Goal: Transaction & Acquisition: Obtain resource

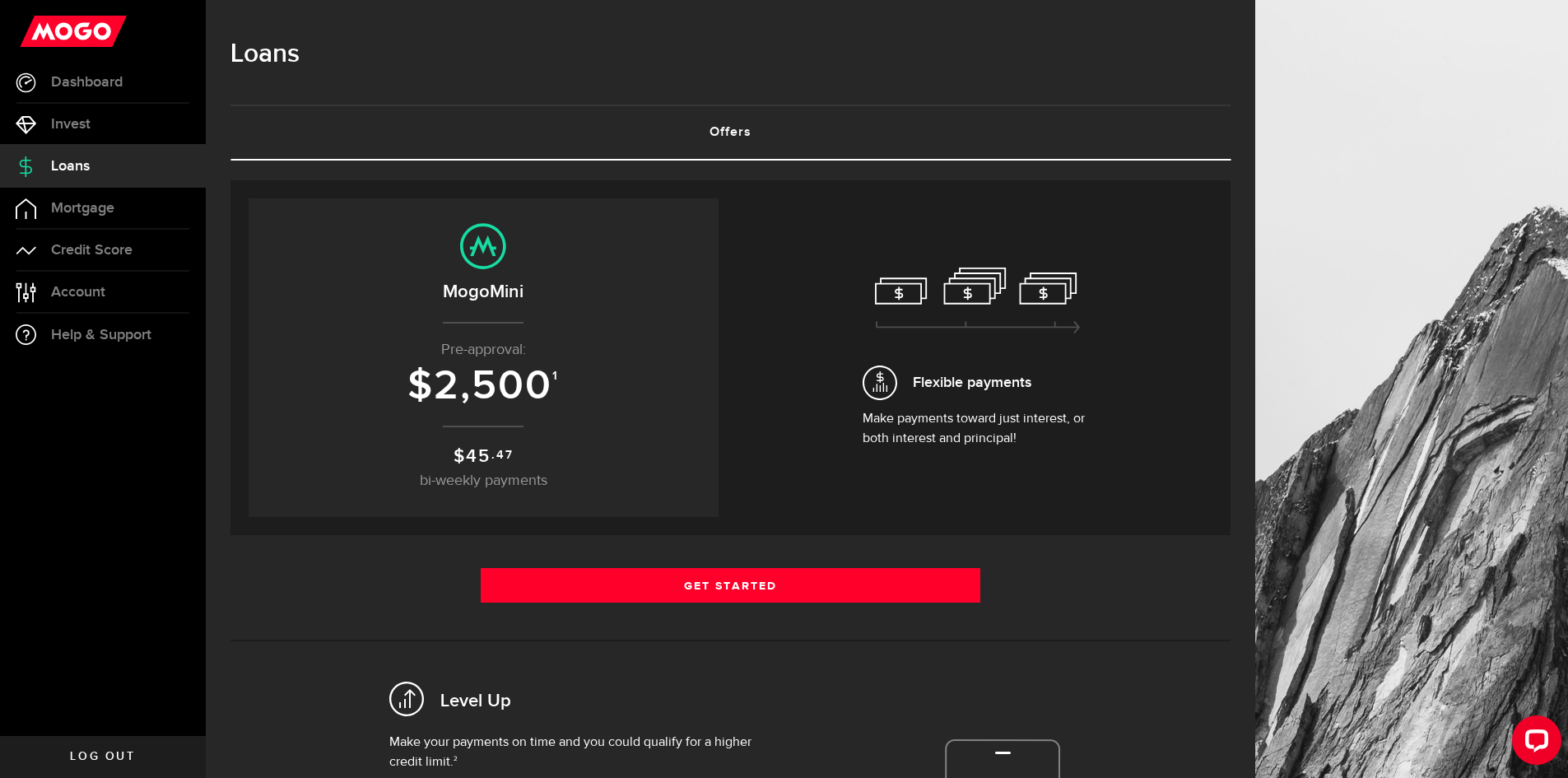
click at [856, 432] on div "Flexible payments Make payments toward just interest, or both interest and prin…" at bounding box center [978, 357] width 470 height 319
click at [669, 454] on p "$ 45 .47 bi-weekly payments" at bounding box center [483, 468] width 437 height 49
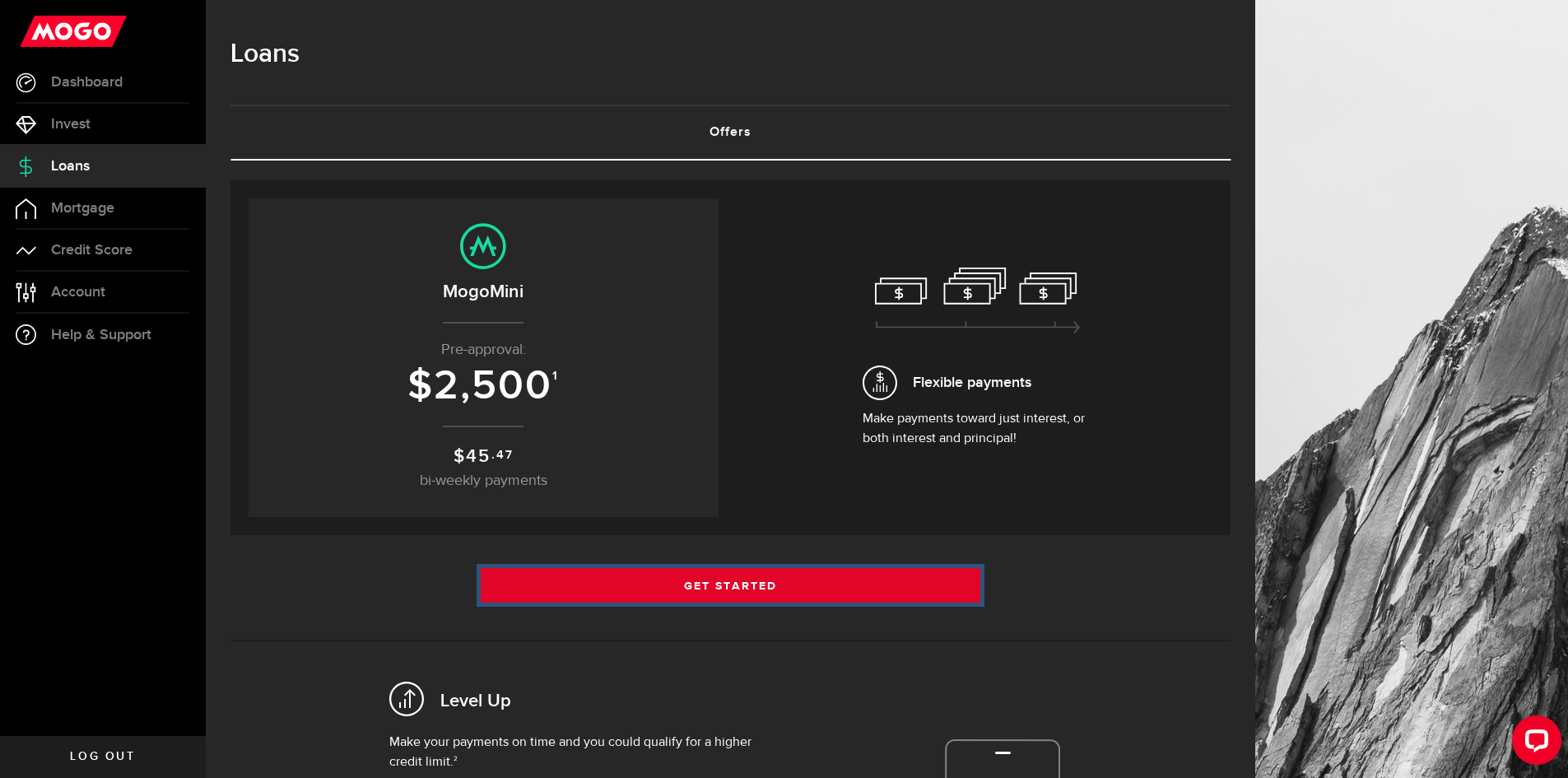
click at [680, 581] on link "Get Started" at bounding box center [730, 585] width 501 height 35
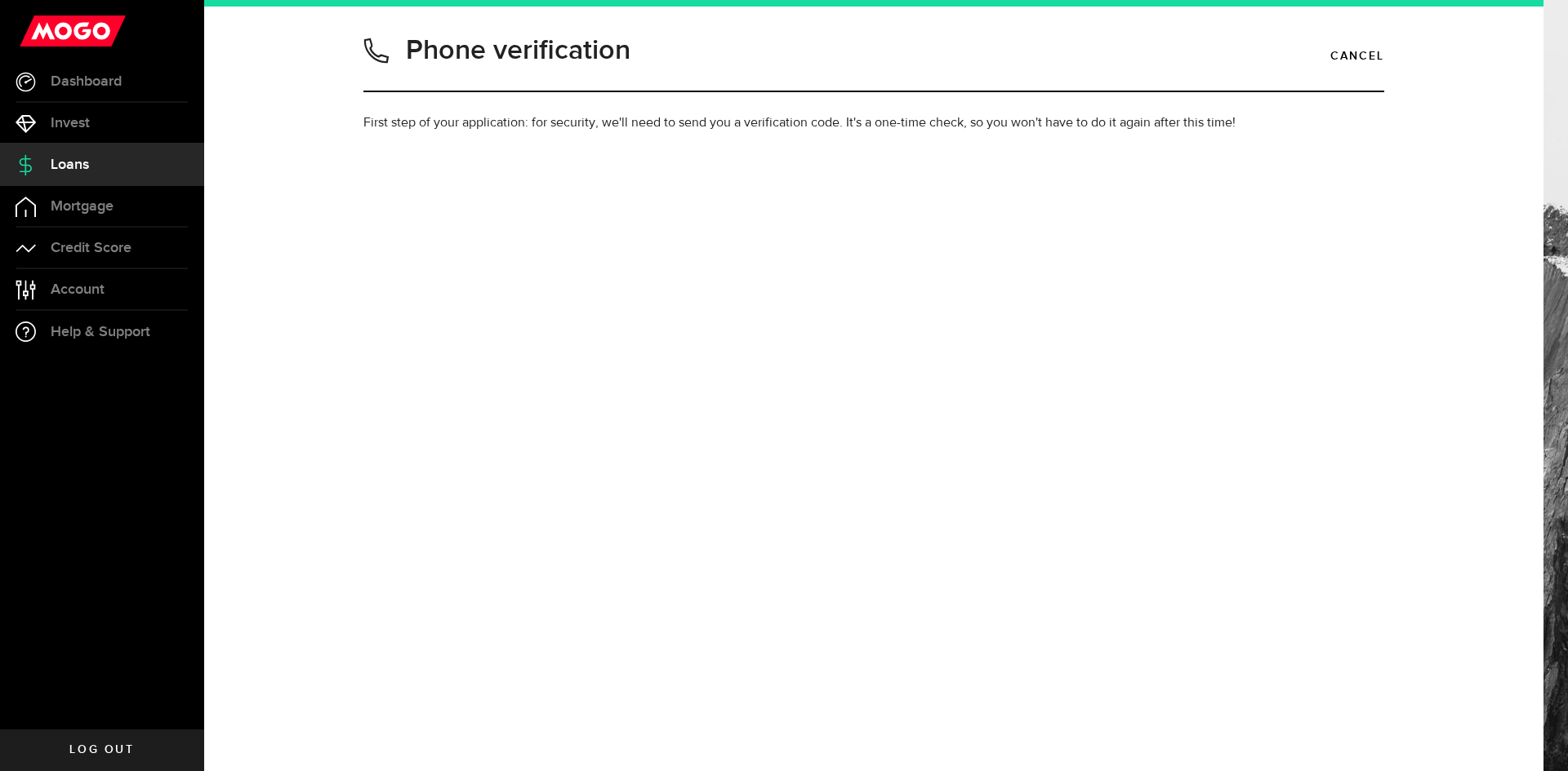
type input "4035068623"
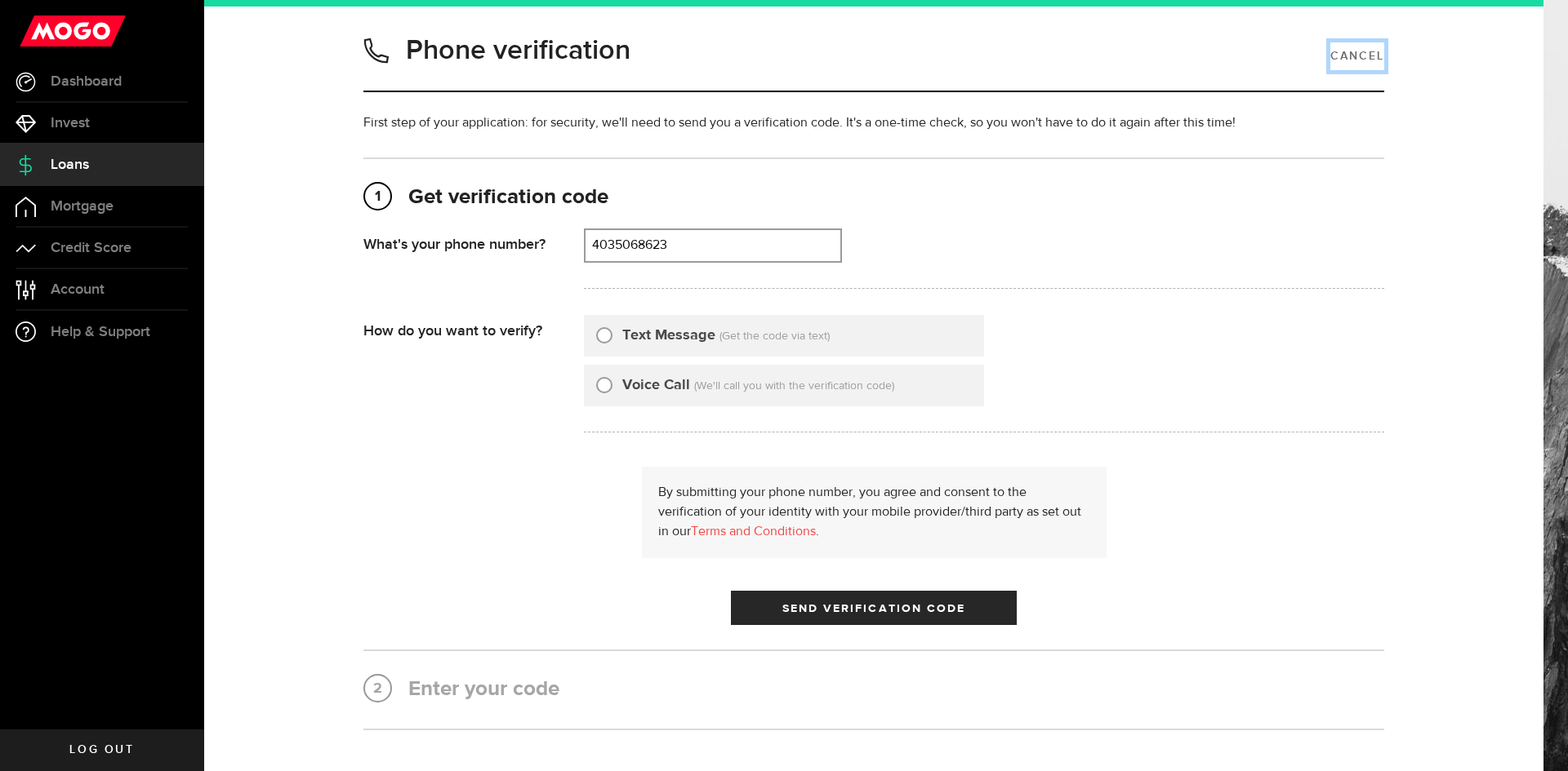
click at [1330, 56] on link "Cancel" at bounding box center [1357, 56] width 54 height 28
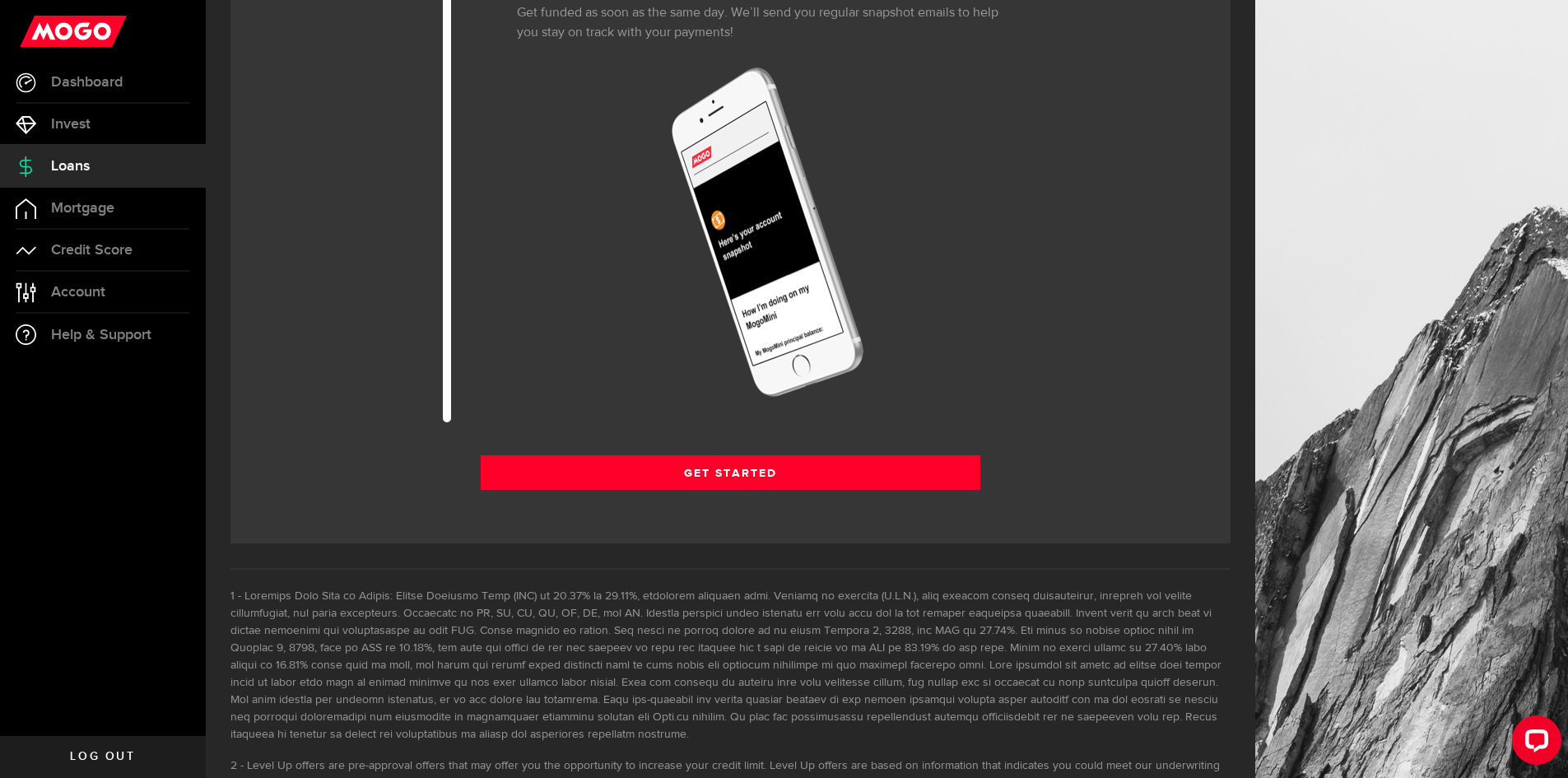
scroll to position [2093, 0]
